Goal: Navigation & Orientation: Find specific page/section

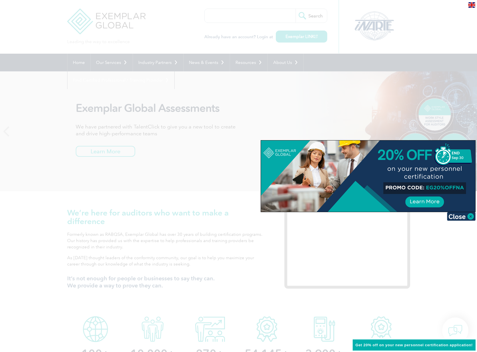
click at [458, 7] on div at bounding box center [238, 176] width 477 height 352
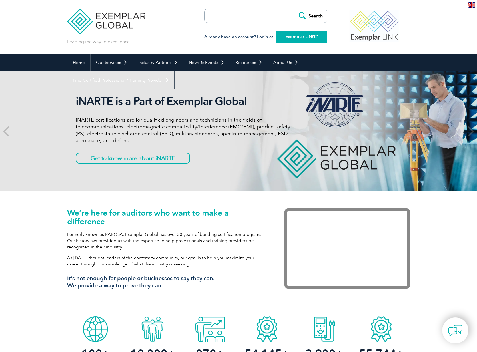
click at [305, 35] on link "Exemplar LINK" at bounding box center [301, 37] width 51 height 12
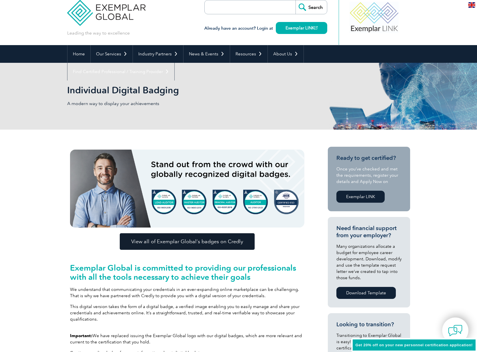
scroll to position [8, 0]
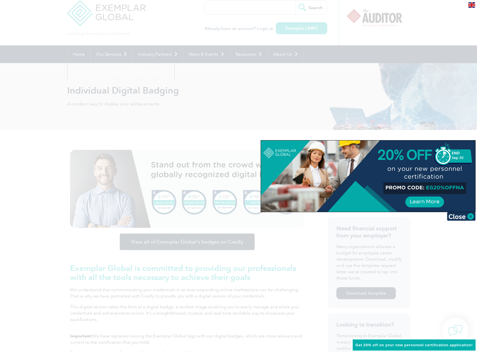
click at [469, 215] on img at bounding box center [461, 216] width 29 height 9
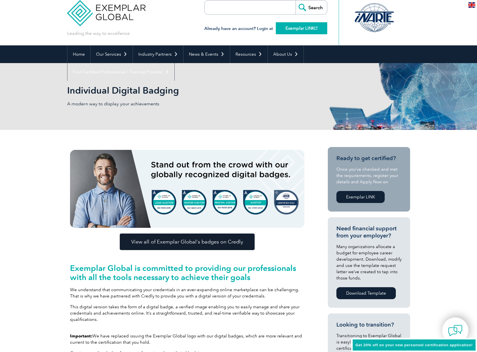
click at [301, 29] on link "Exemplar LINK" at bounding box center [301, 28] width 51 height 12
